Goal: Task Accomplishment & Management: Use online tool/utility

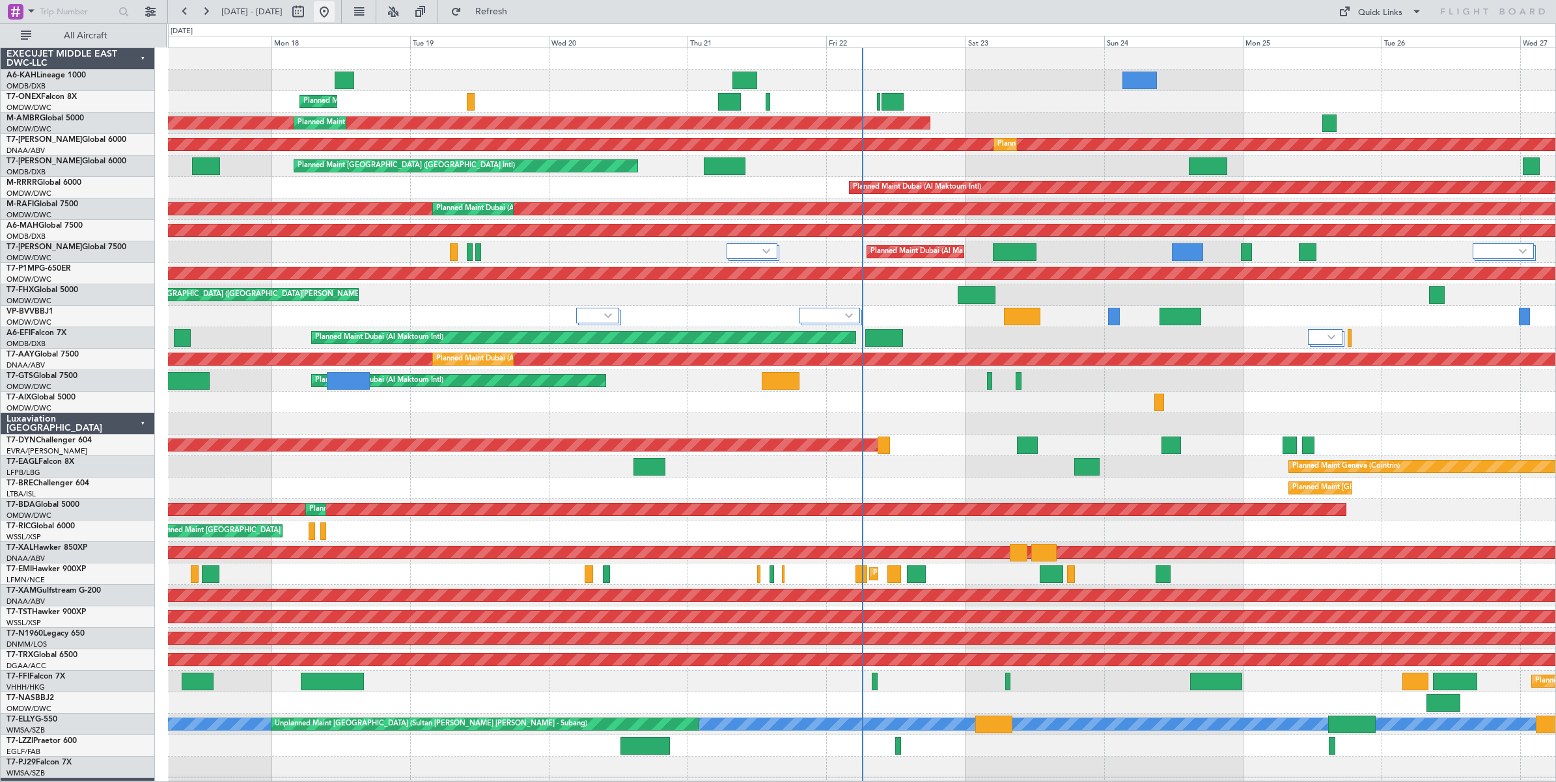
click at [335, 16] on button at bounding box center [324, 11] width 21 height 21
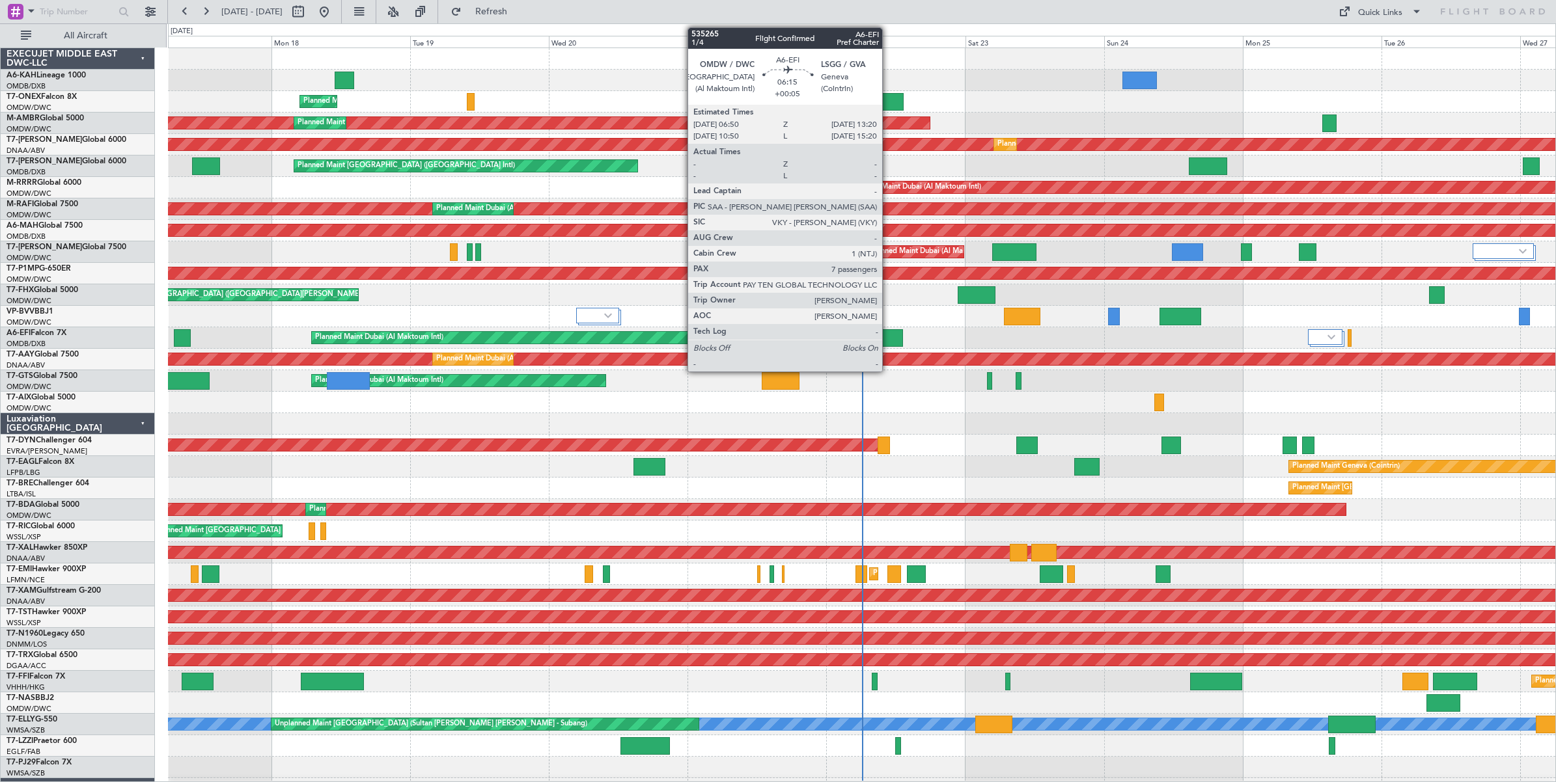
click at [889, 339] on div at bounding box center [884, 338] width 38 height 18
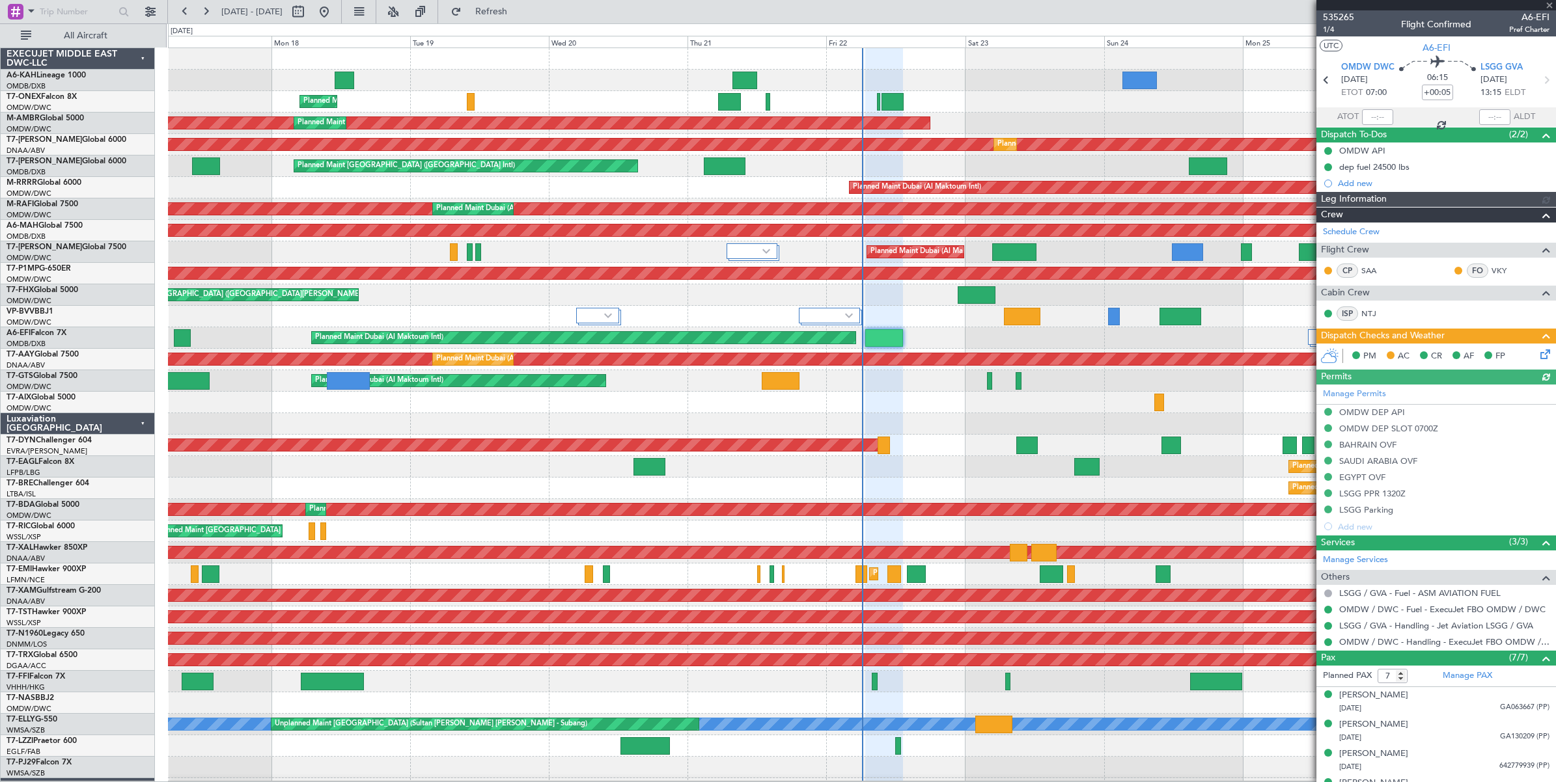
type input "Dherander Fithani (DHF)"
type input "7093"
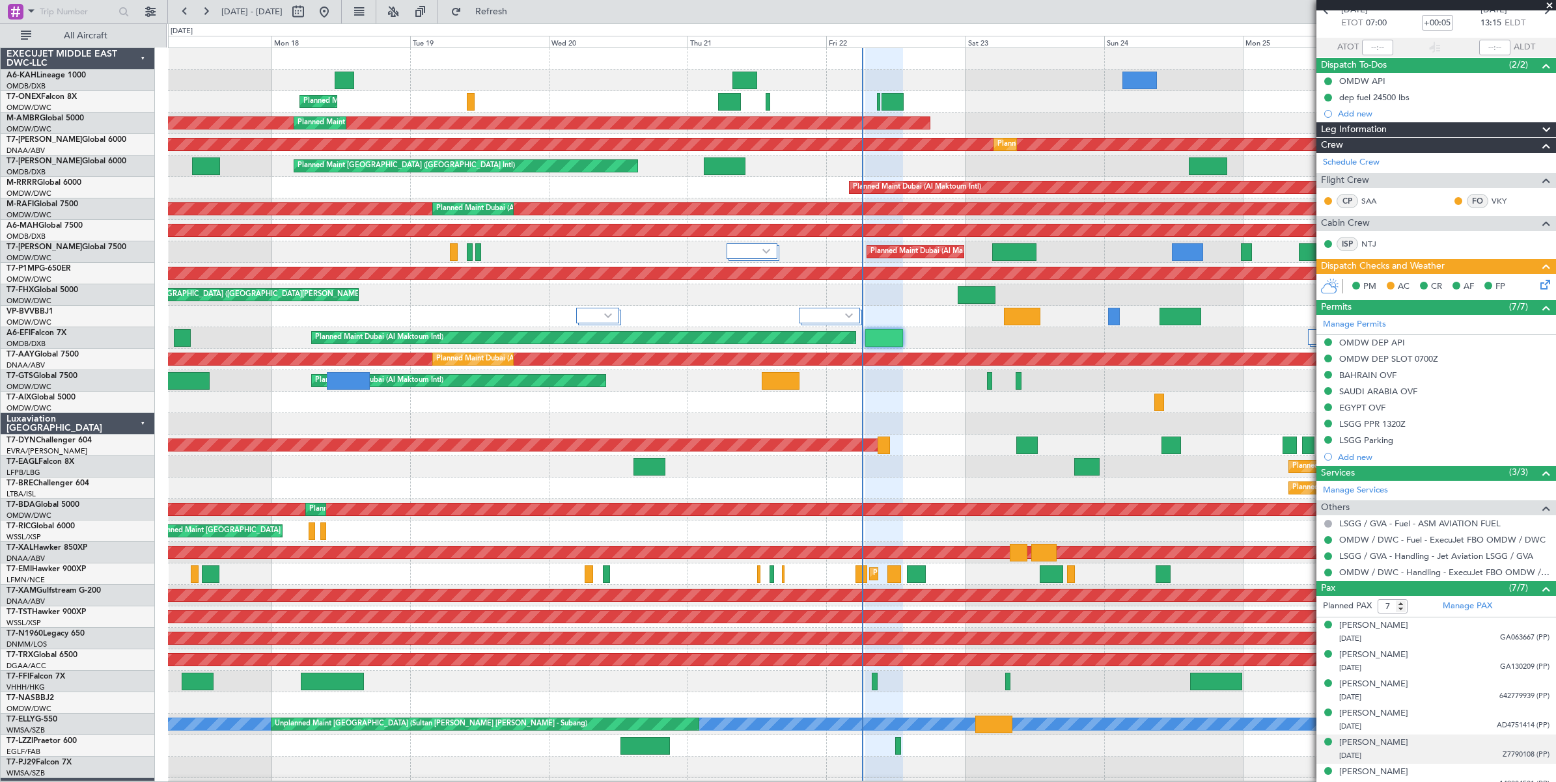
scroll to position [111, 0]
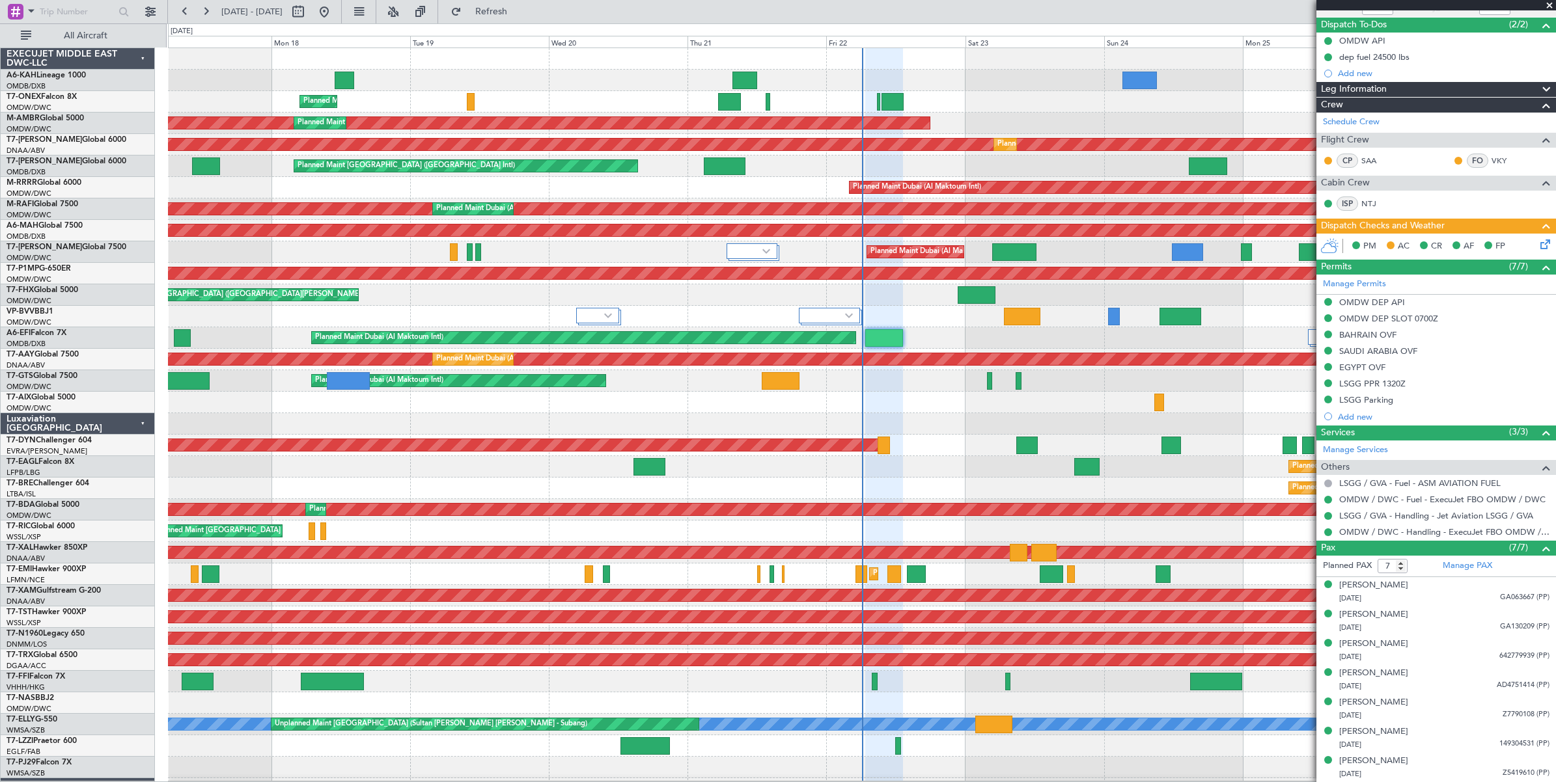
click at [1551, 3] on span at bounding box center [1549, 6] width 13 height 12
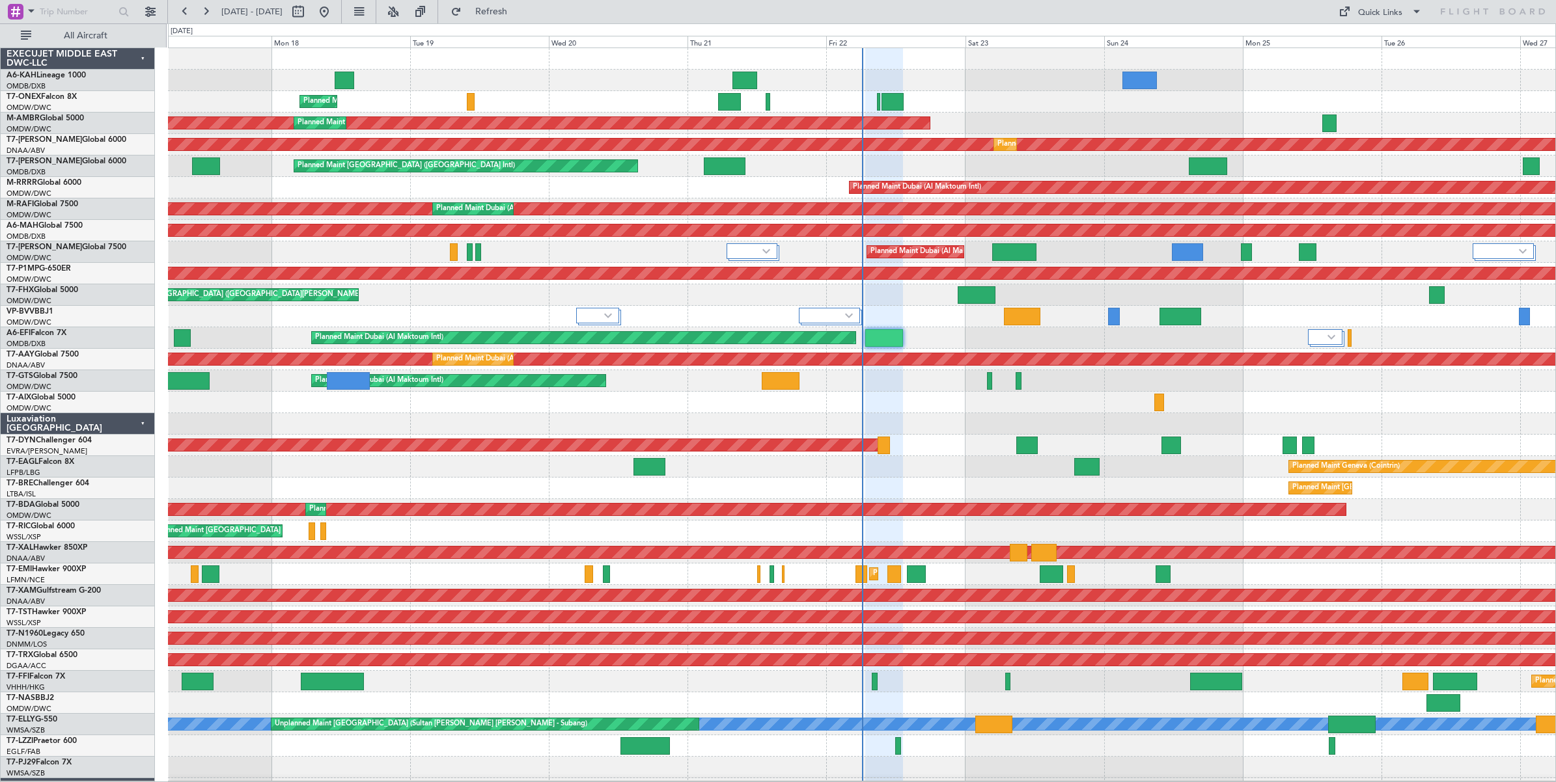
type input "0"
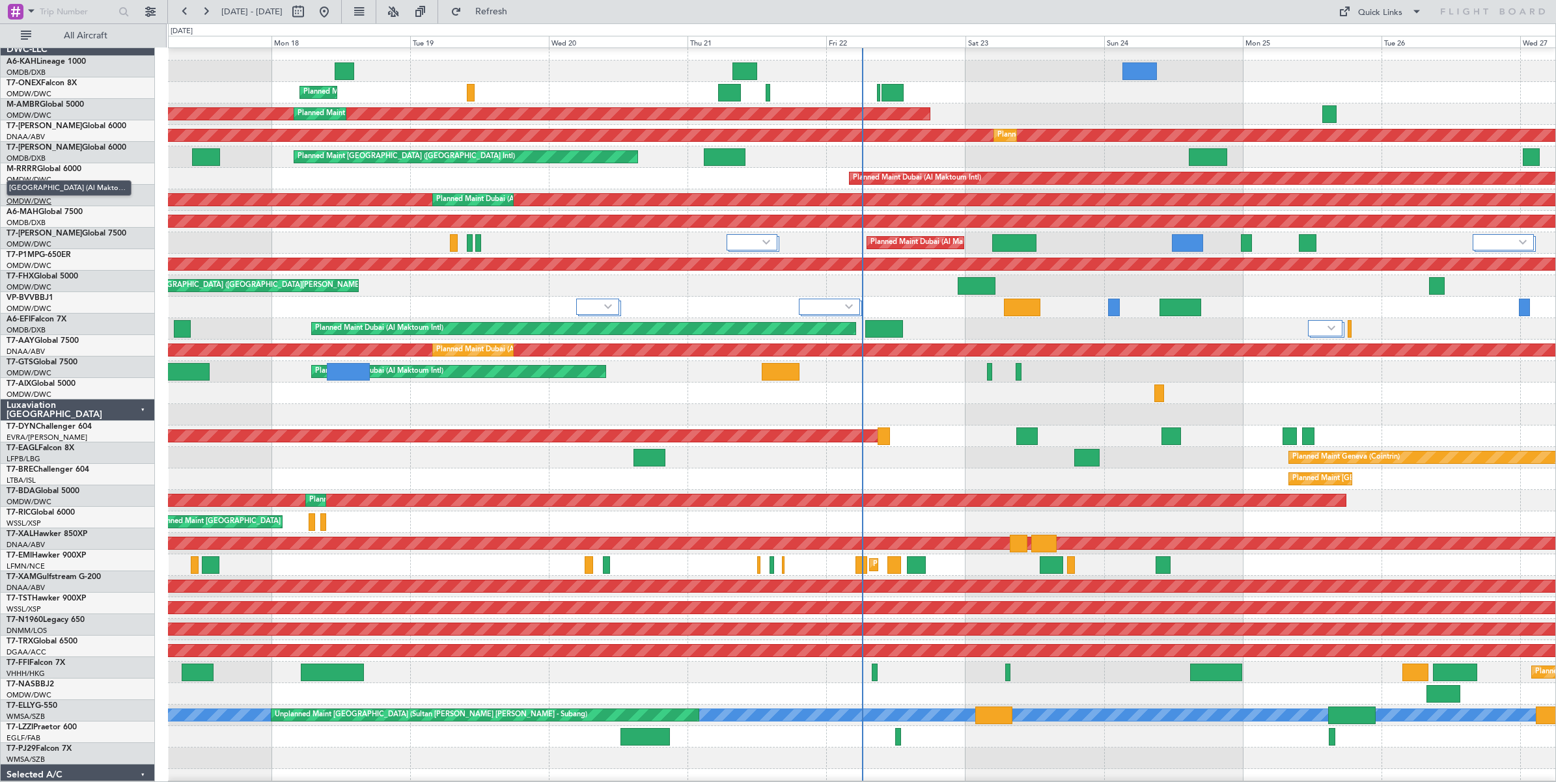
scroll to position [0, 0]
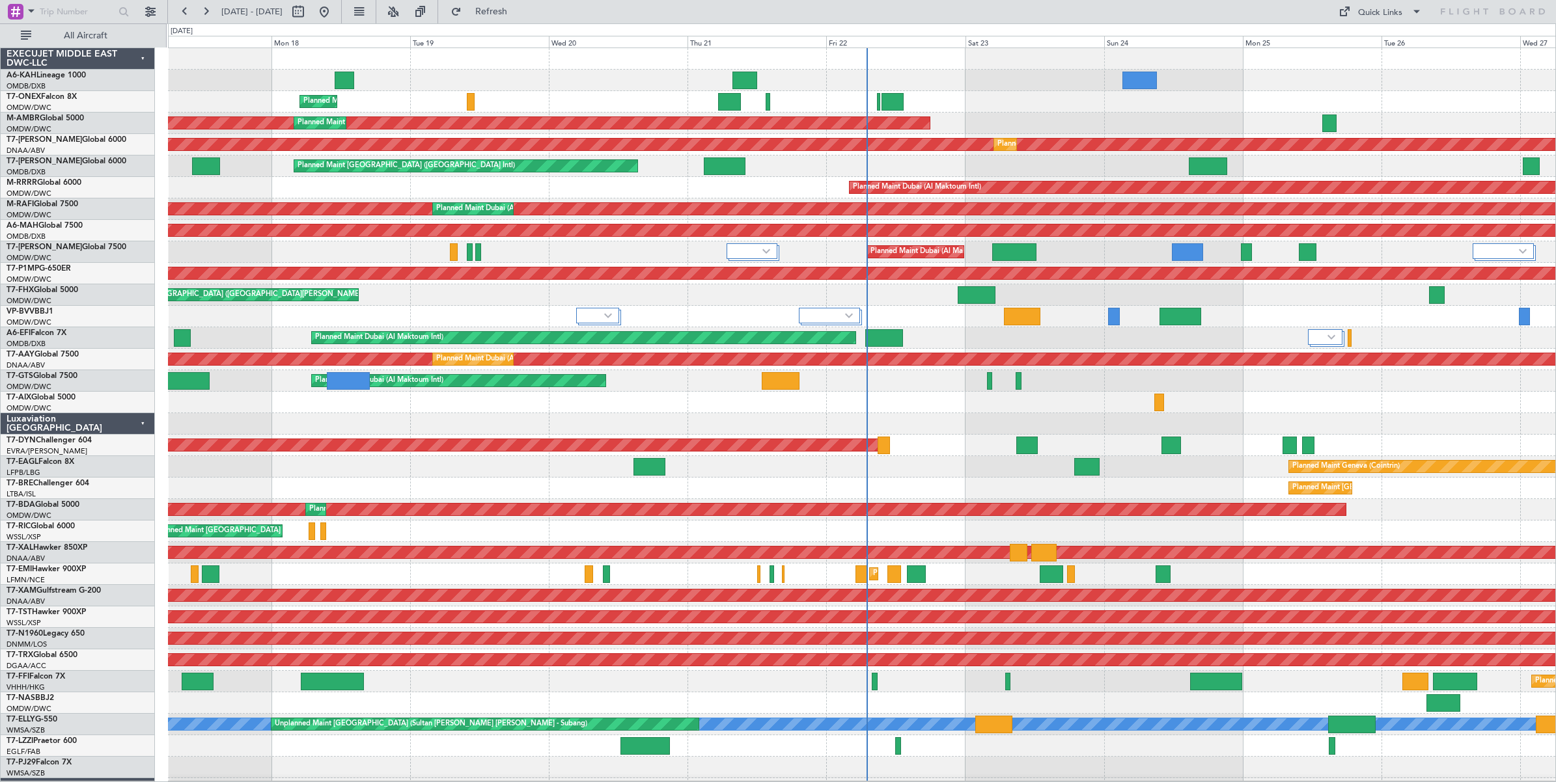
click at [288, 20] on span "[DATE] - [DATE]" at bounding box center [252, 11] width 72 height 21
